Goal: Transaction & Acquisition: Purchase product/service

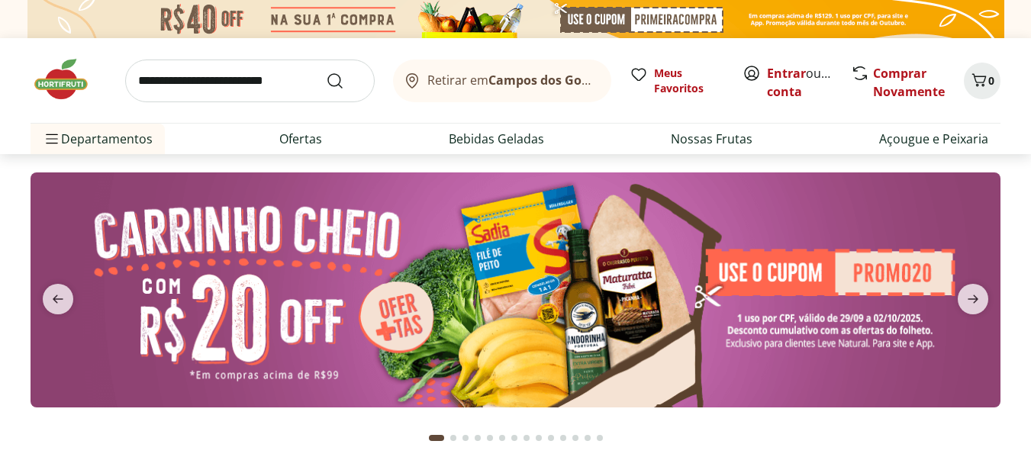
click at [252, 79] on input "search" at bounding box center [250, 81] width 250 height 43
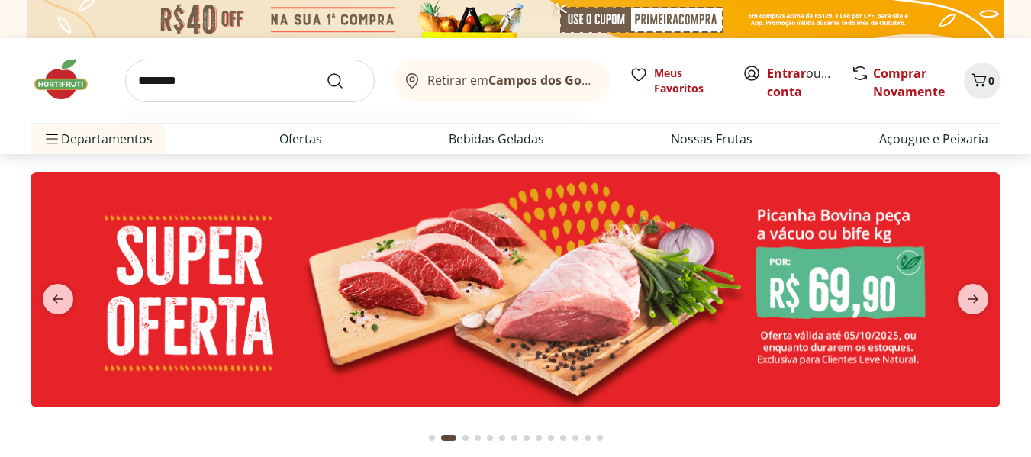
type input "********"
click at [326, 72] on button "Submit Search" at bounding box center [344, 81] width 37 height 18
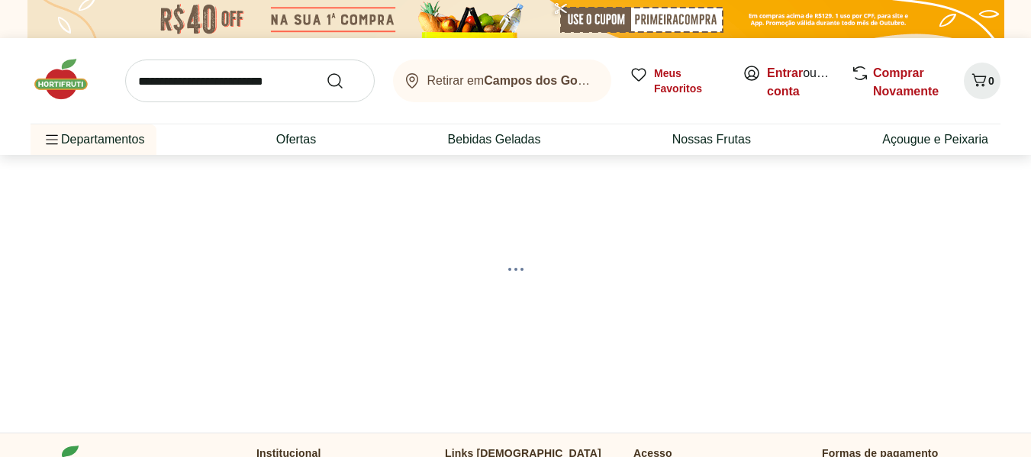
select select "**********"
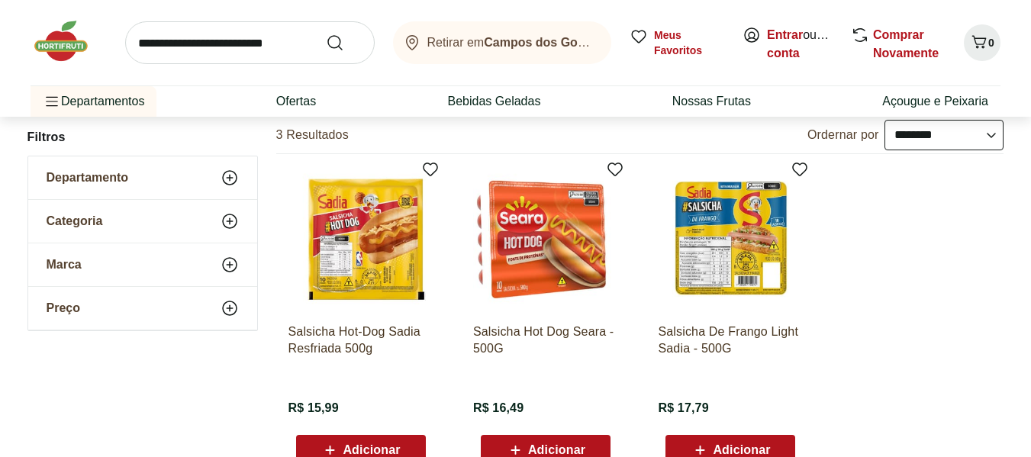
scroll to position [183, 0]
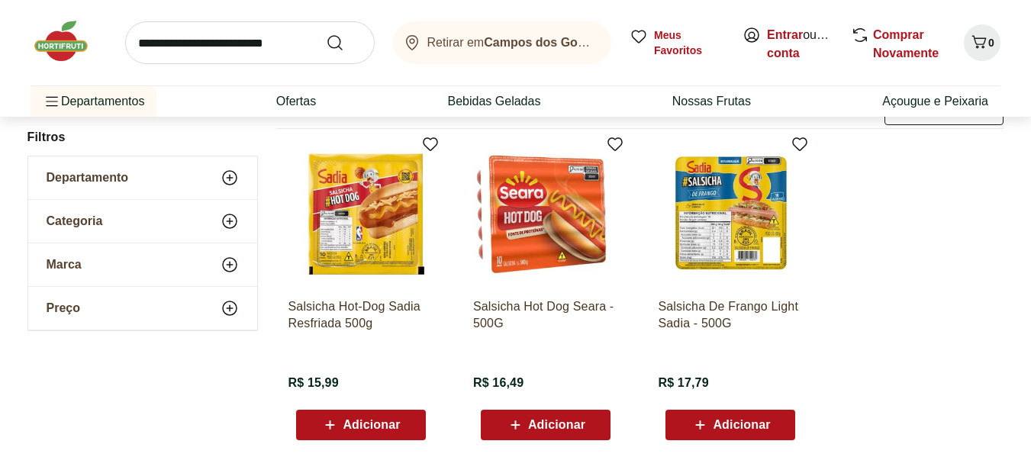
click at [391, 237] on img at bounding box center [361, 213] width 145 height 145
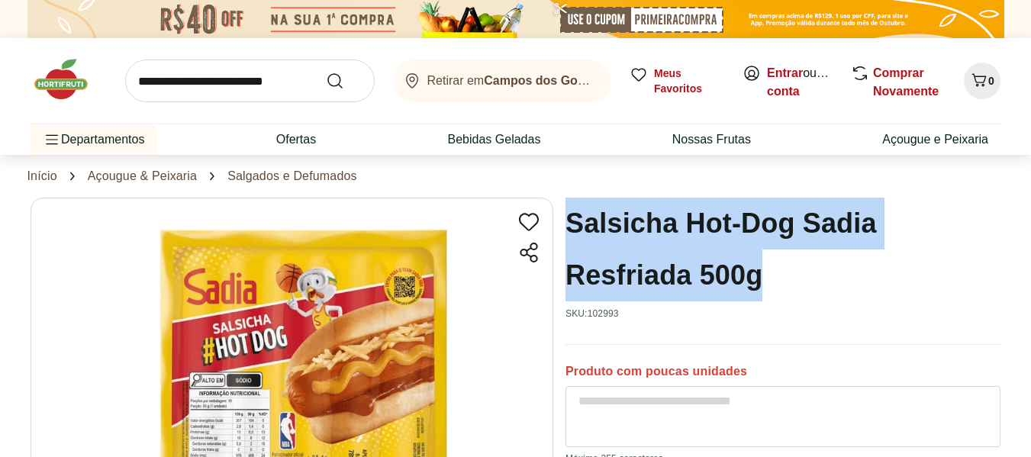
drag, startPoint x: 792, startPoint y: 276, endPoint x: 560, endPoint y: 211, distance: 241.2
click at [560, 211] on section "Salsicha Hot-Dog Sadia Resfriada 500g SKU: 102993 Produto com poucas unidades R…" at bounding box center [516, 444] width 970 height 492
click at [585, 219] on h1 "Salsicha Hot-Dog Sadia Resfriada 500g" at bounding box center [783, 250] width 435 height 104
drag, startPoint x: 762, startPoint y: 279, endPoint x: 565, endPoint y: 223, distance: 204.9
click at [566, 223] on h1 "Salsicha Hot-Dog Sadia Resfriada 500g" at bounding box center [783, 250] width 435 height 104
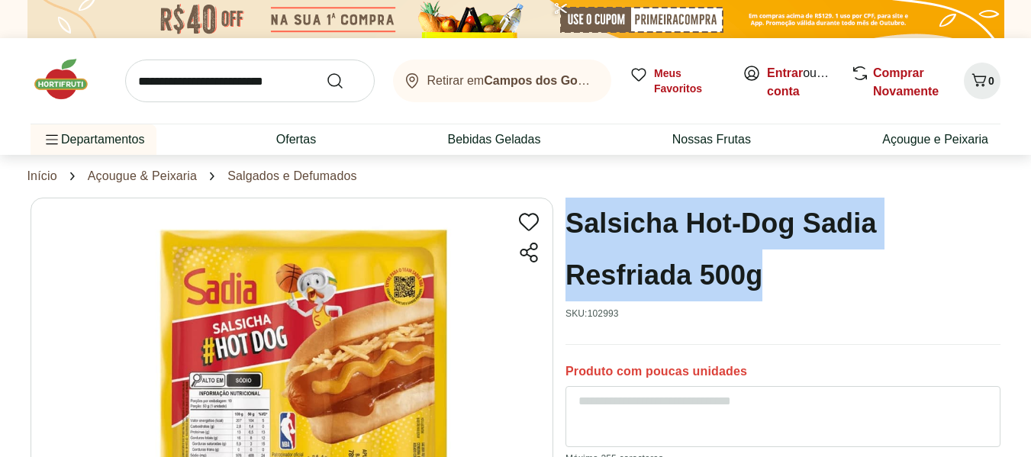
copy h1 "Salsicha Hot-Dog Sadia Resfriada 500g"
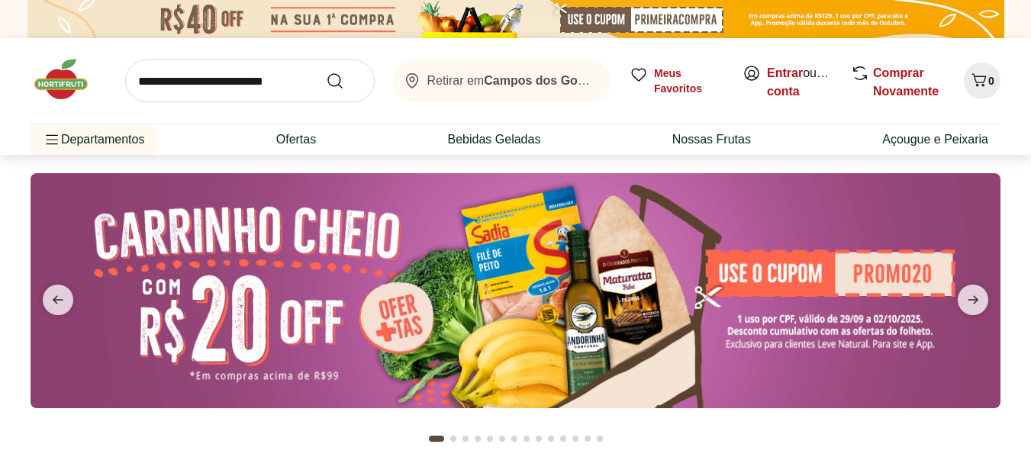
click at [247, 79] on input "search" at bounding box center [250, 81] width 250 height 43
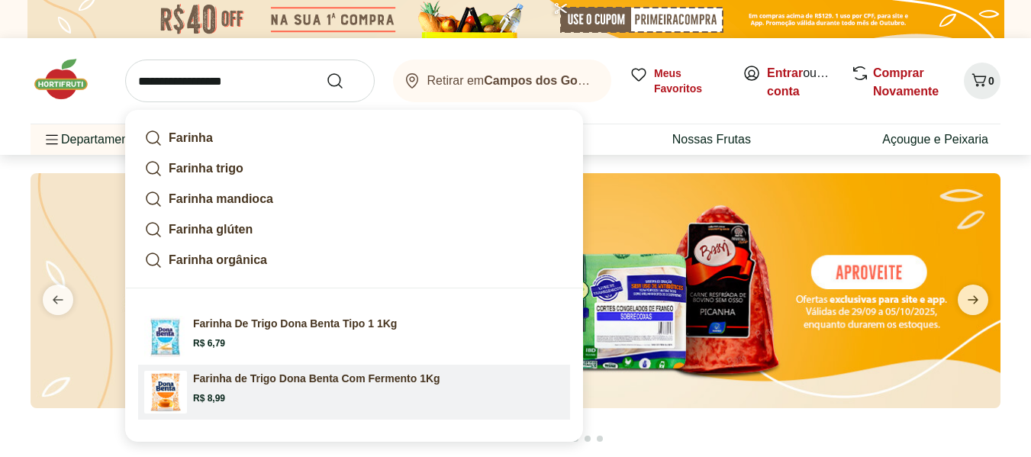
click at [272, 378] on p "Farinha de Trigo Dona Benta Com Fermento 1Kg" at bounding box center [316, 378] width 247 height 15
type input "**********"
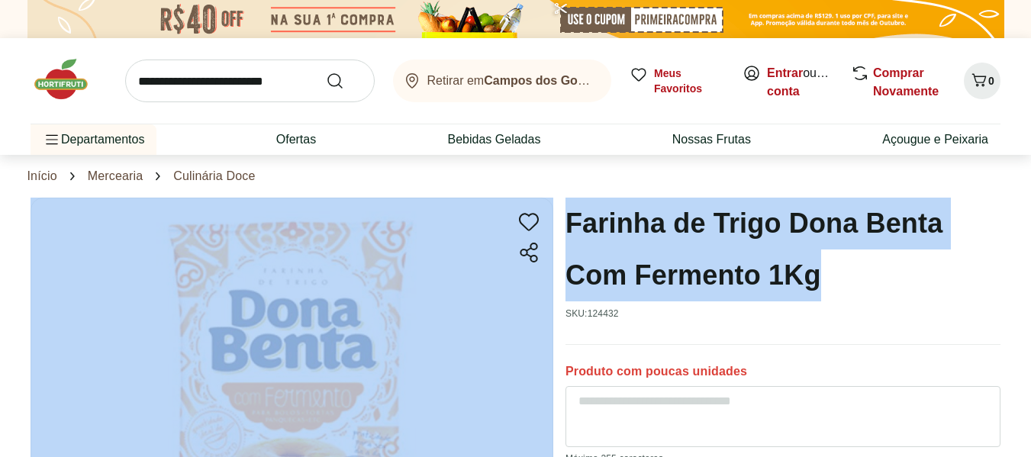
drag, startPoint x: 827, startPoint y: 276, endPoint x: 554, endPoint y: 228, distance: 276.7
click at [554, 228] on section "Farinha de Trigo Dona Benta Com Fermento 1Kg SKU: 124432 Produto com poucas uni…" at bounding box center [516, 453] width 970 height 511
copy section "Farinha de Trigo Dona Benta Com Fermento 1Kg"
